Goal: Navigation & Orientation: Find specific page/section

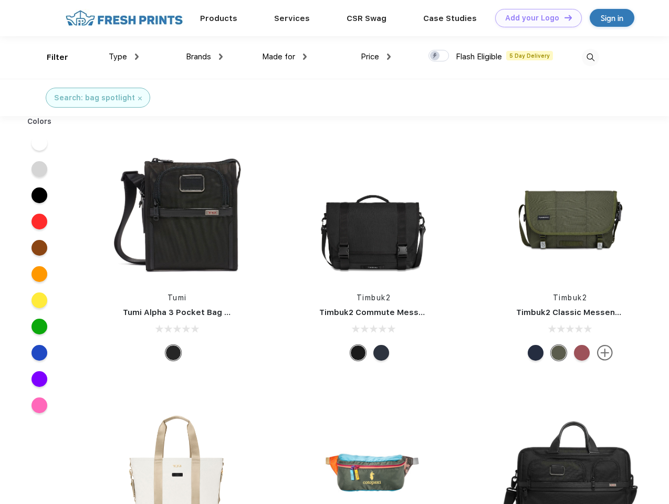
scroll to position [1, 0]
click at [535, 18] on link "Add your Logo Design Tool" at bounding box center [538, 18] width 87 height 18
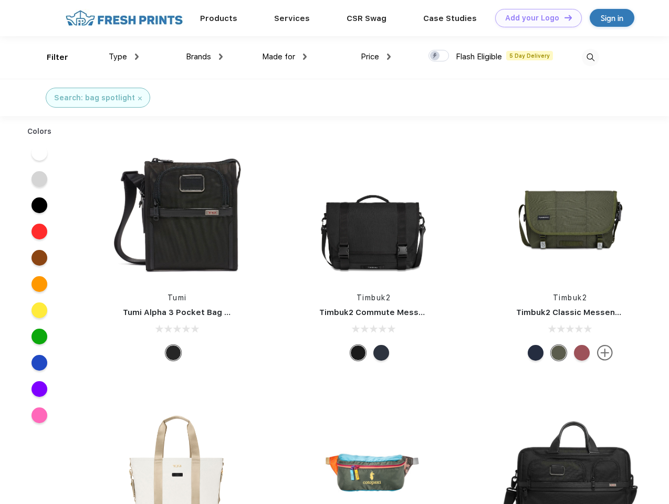
click at [0, 0] on div "Design Tool" at bounding box center [0, 0] width 0 height 0
click at [564, 17] on link "Add your Logo Design Tool" at bounding box center [538, 18] width 87 height 18
click at [50, 57] on div "Filter" at bounding box center [58, 57] width 22 height 12
click at [124, 57] on span "Type" at bounding box center [118, 56] width 18 height 9
click at [204, 57] on span "Brands" at bounding box center [198, 56] width 25 height 9
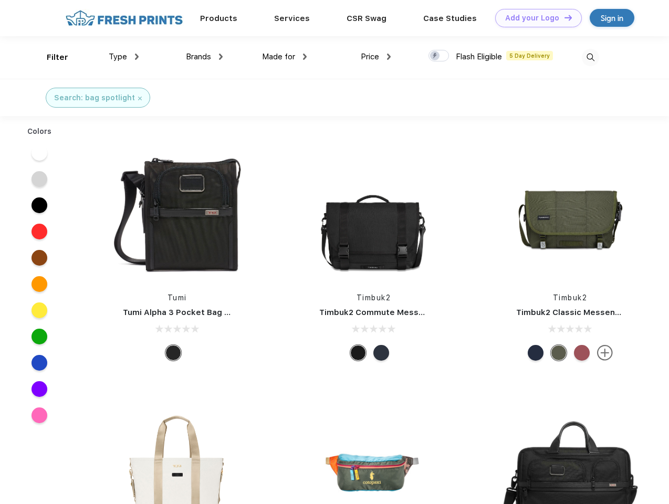
click at [285, 57] on span "Made for" at bounding box center [278, 56] width 33 height 9
click at [376, 57] on span "Price" at bounding box center [370, 56] width 18 height 9
click at [439, 56] on div at bounding box center [439, 56] width 20 height 12
click at [435, 56] on input "checkbox" at bounding box center [432, 52] width 7 height 7
click at [590, 57] on img at bounding box center [590, 57] width 17 height 17
